Goal: Transaction & Acquisition: Purchase product/service

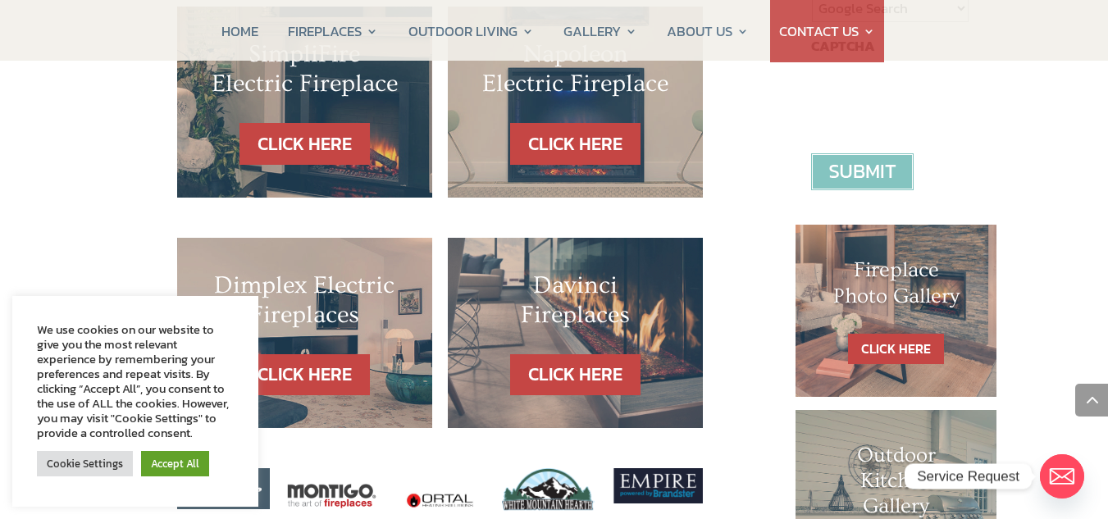
scroll to position [679, 0]
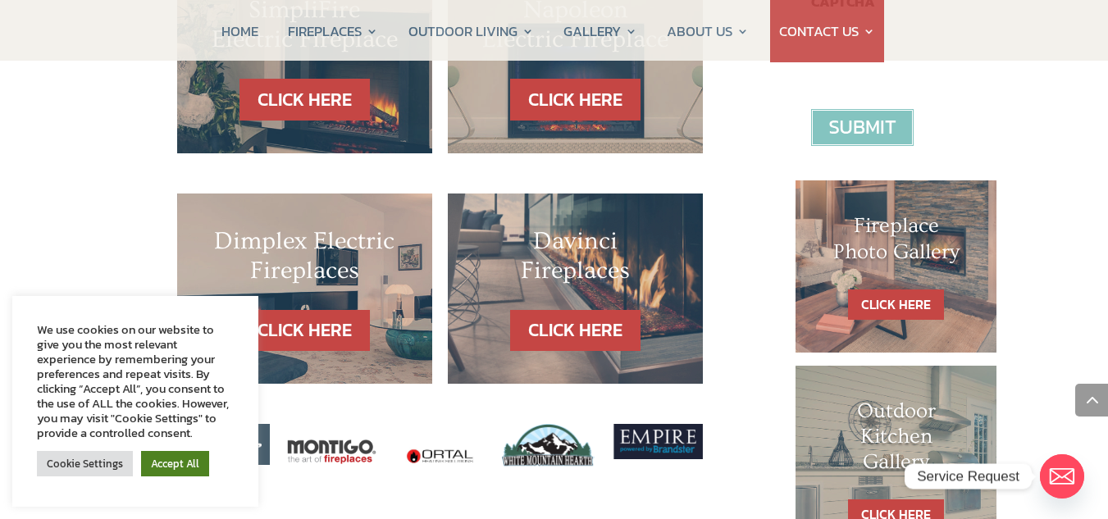
click at [177, 463] on link "Accept All" at bounding box center [175, 463] width 68 height 25
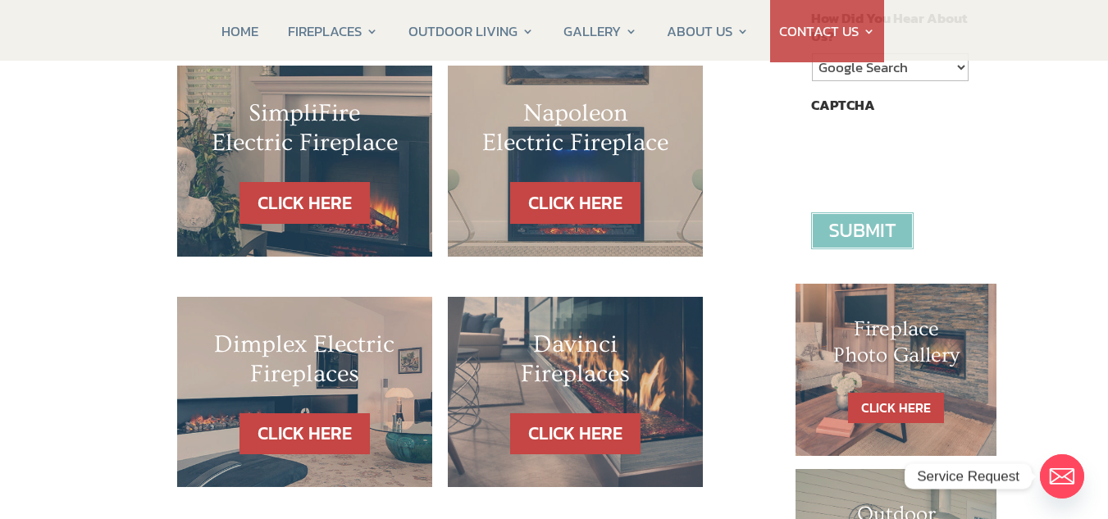
scroll to position [503, 0]
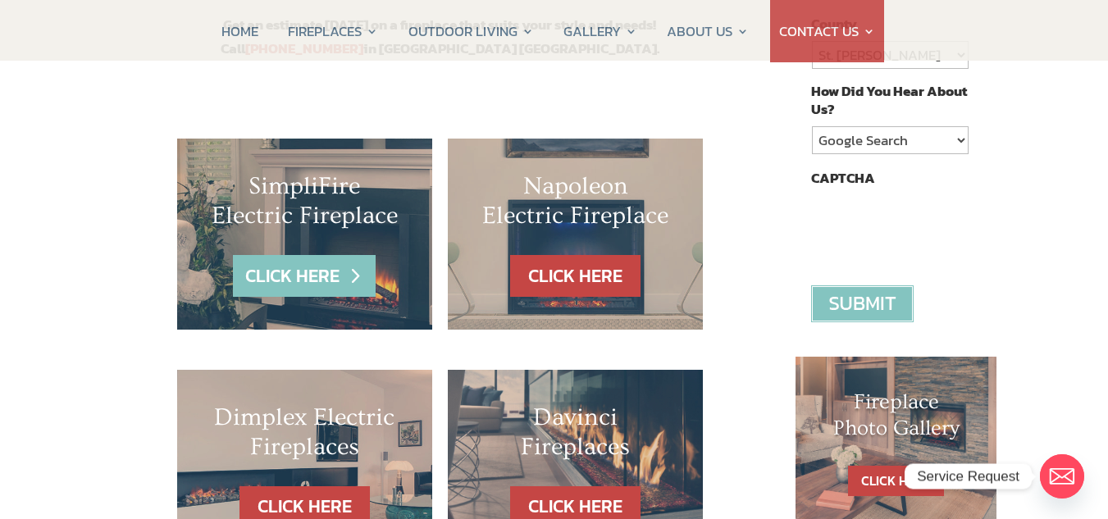
click at [301, 274] on link "CLICK HERE" at bounding box center [304, 276] width 143 height 42
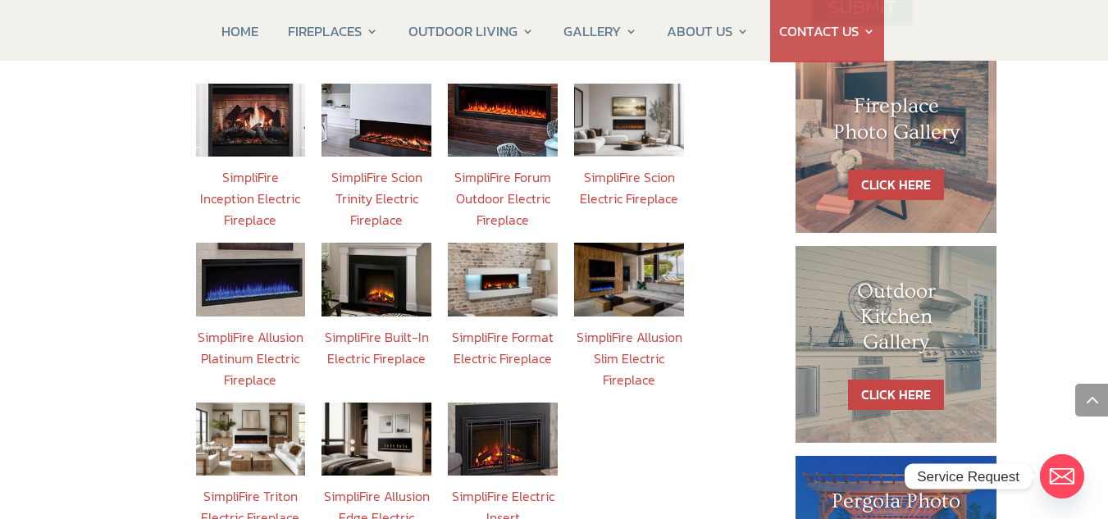
scroll to position [746, 0]
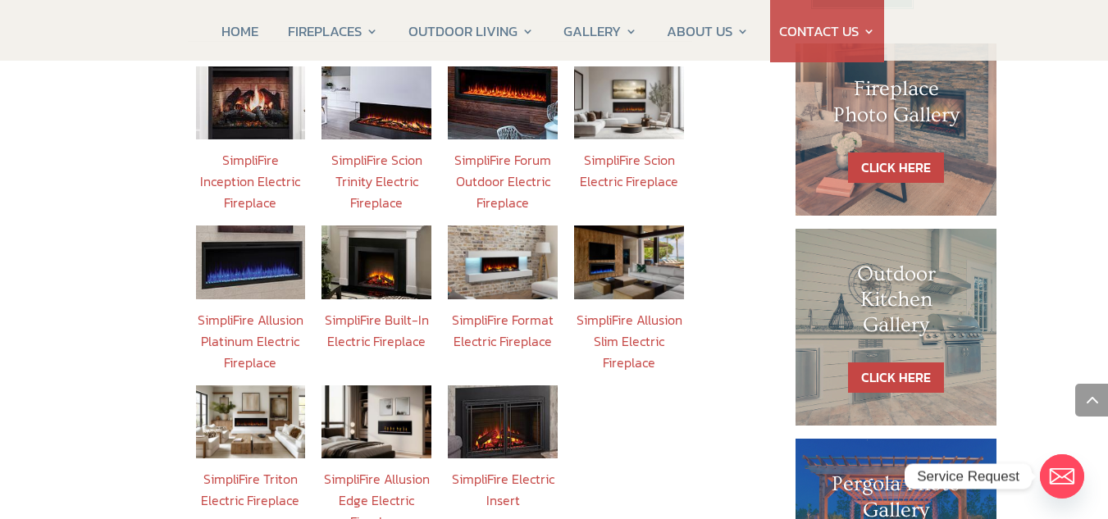
click at [381, 310] on link "SimpliFire Built-In Electric Fireplace" at bounding box center [377, 330] width 104 height 41
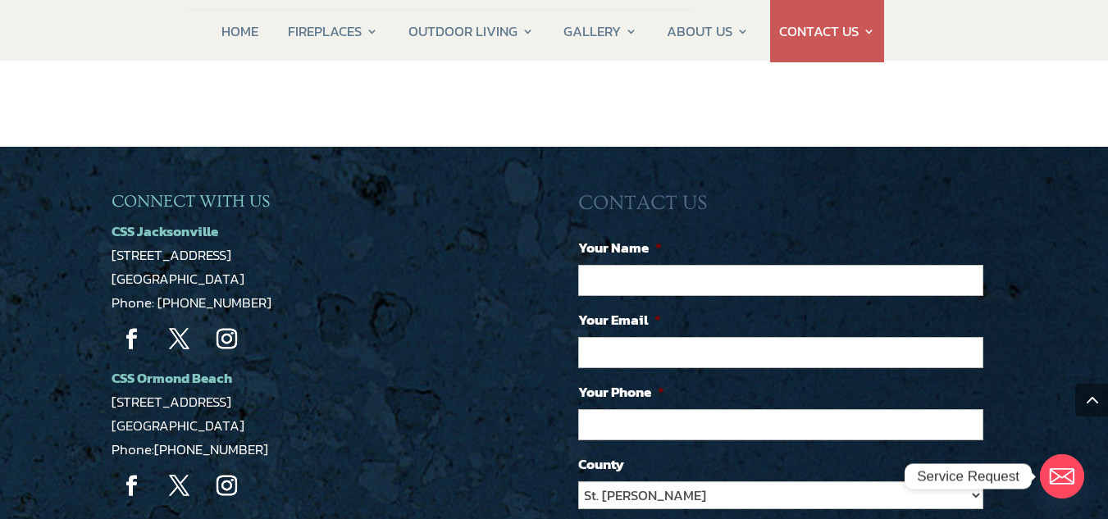
scroll to position [2852, 0]
